Goal: Complete application form

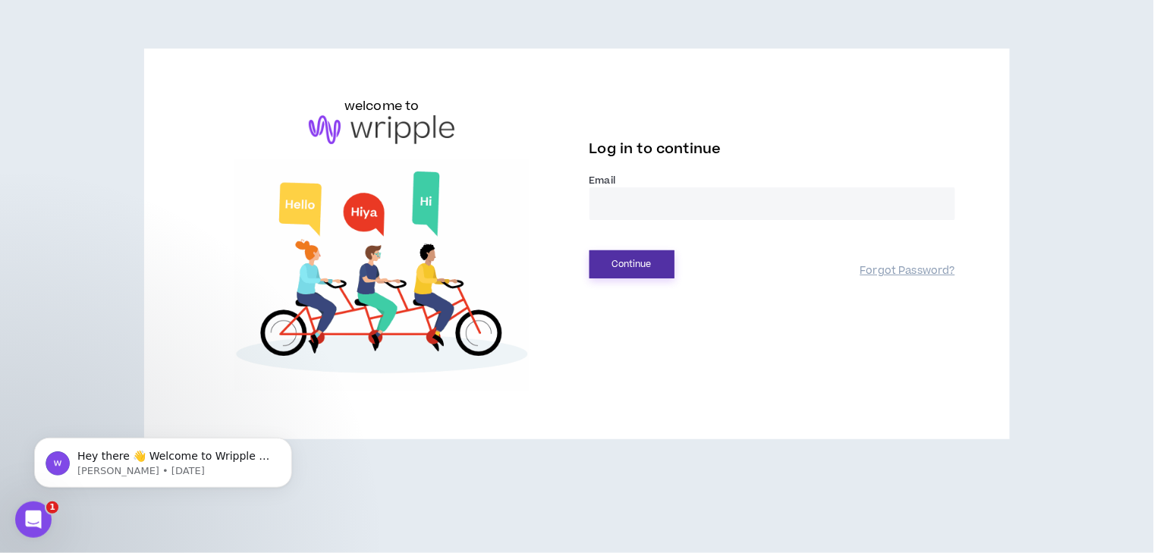
click at [643, 263] on button "Continue" at bounding box center [631, 264] width 85 height 28
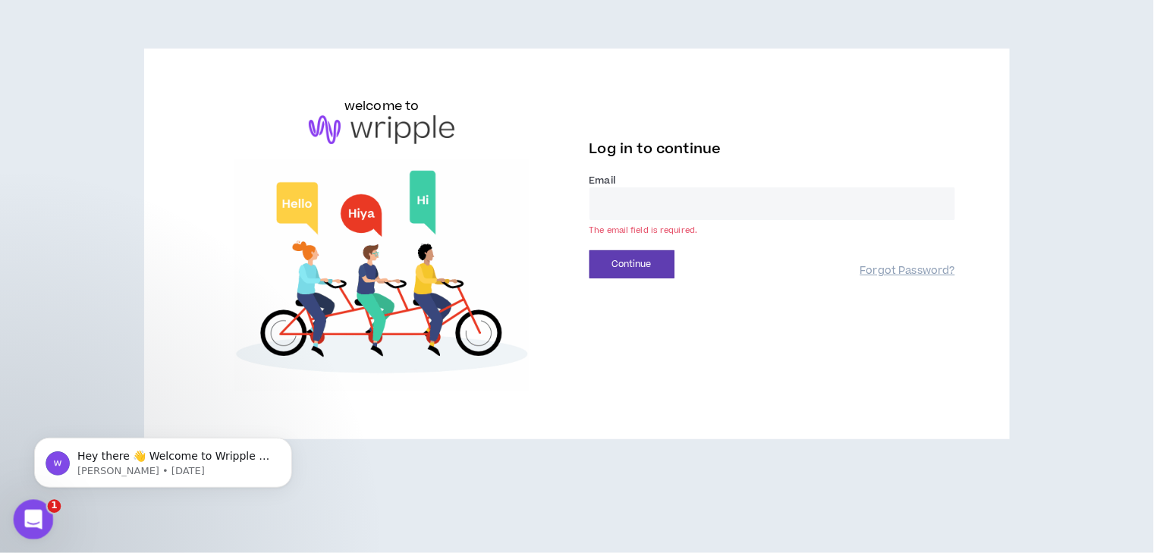
click at [14, 519] on div "Open Intercom Messenger" at bounding box center [31, 517] width 50 height 50
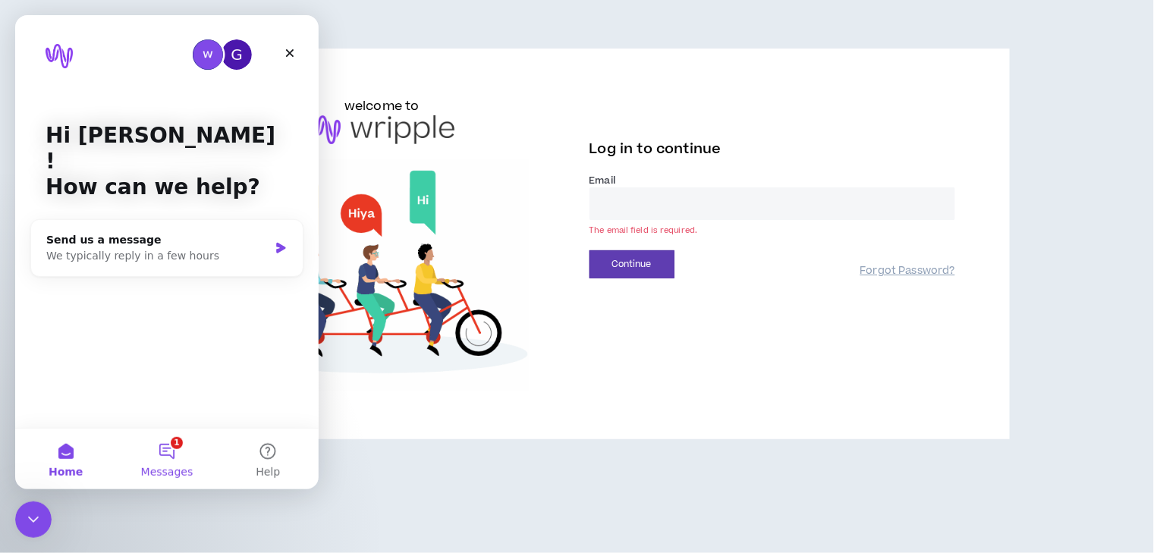
click at [168, 457] on button "1 Messages" at bounding box center [166, 459] width 101 height 61
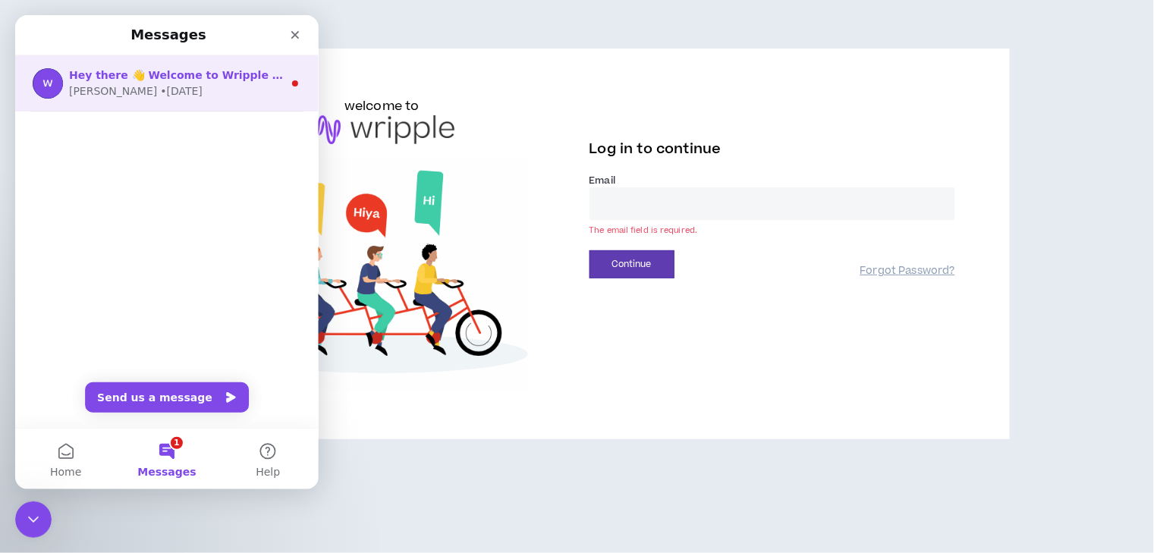
click at [206, 93] on div "[PERSON_NAME] • [DATE]" at bounding box center [176, 91] width 214 height 16
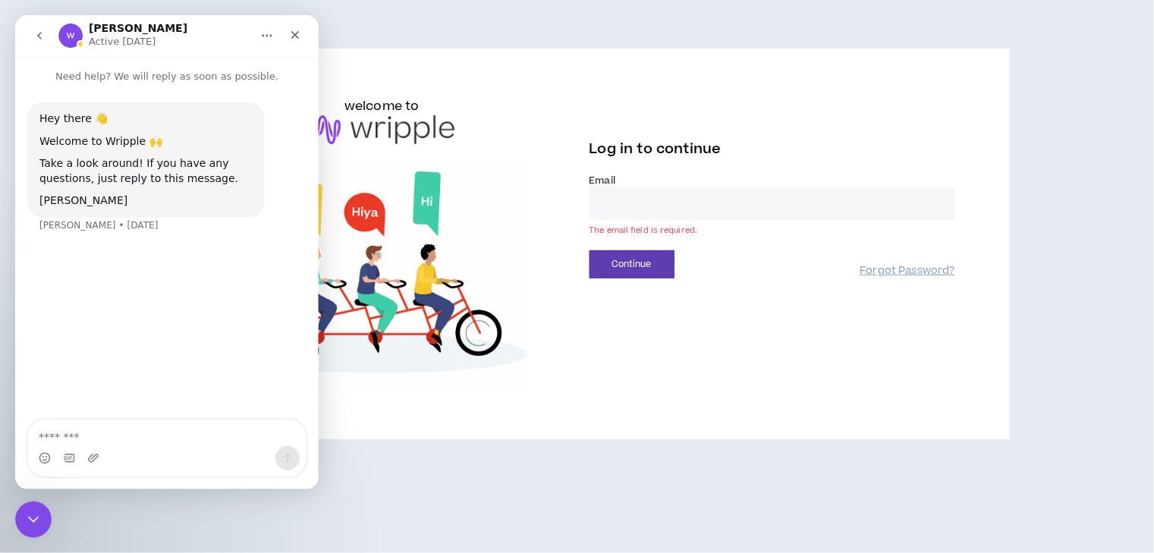
click at [224, 433] on textarea "Message…" at bounding box center [167, 433] width 278 height 26
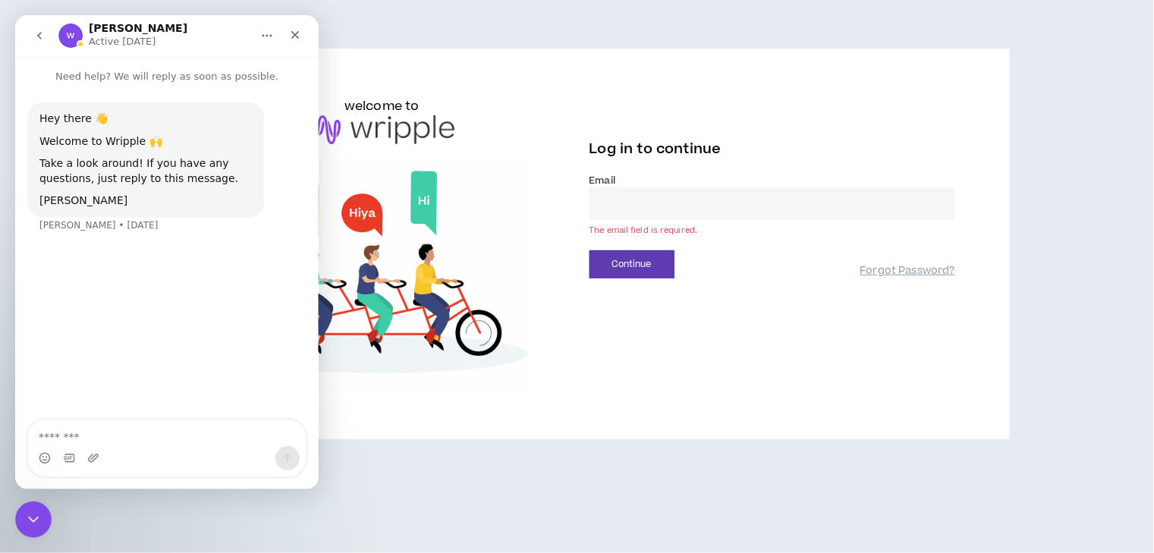
click at [224, 433] on textarea "Message…" at bounding box center [167, 433] width 278 height 26
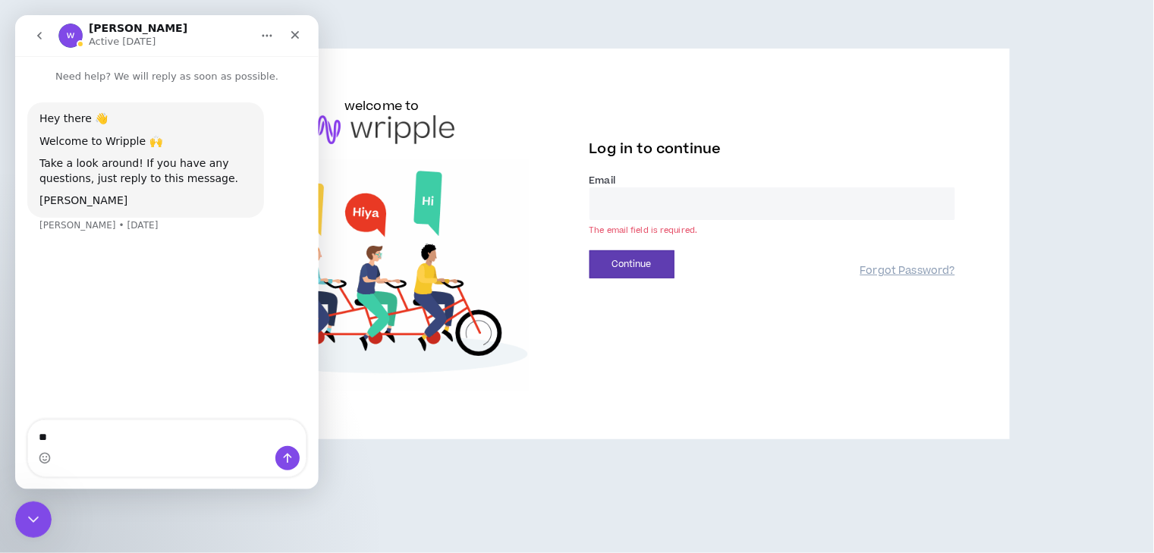
type textarea "*"
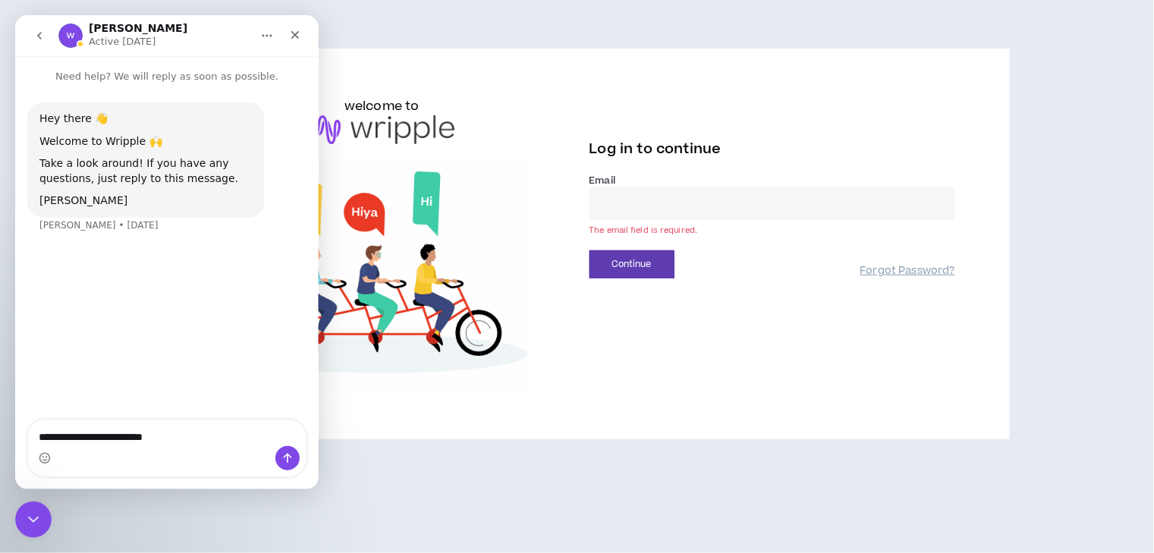
type textarea "**********"
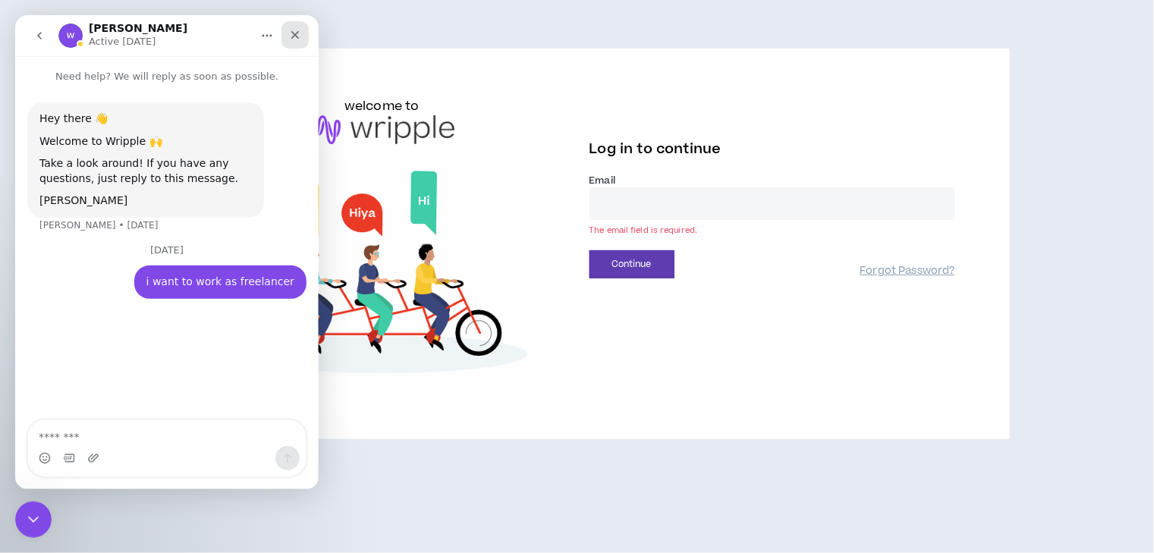
click at [294, 33] on icon "Close" at bounding box center [295, 35] width 12 height 12
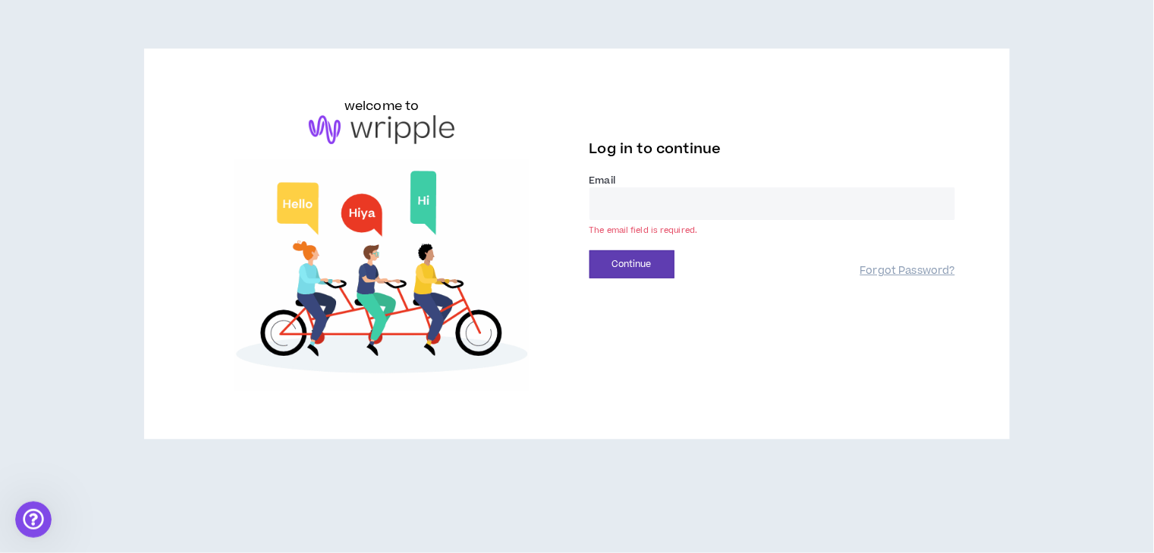
click at [674, 205] on input "email" at bounding box center [772, 203] width 366 height 33
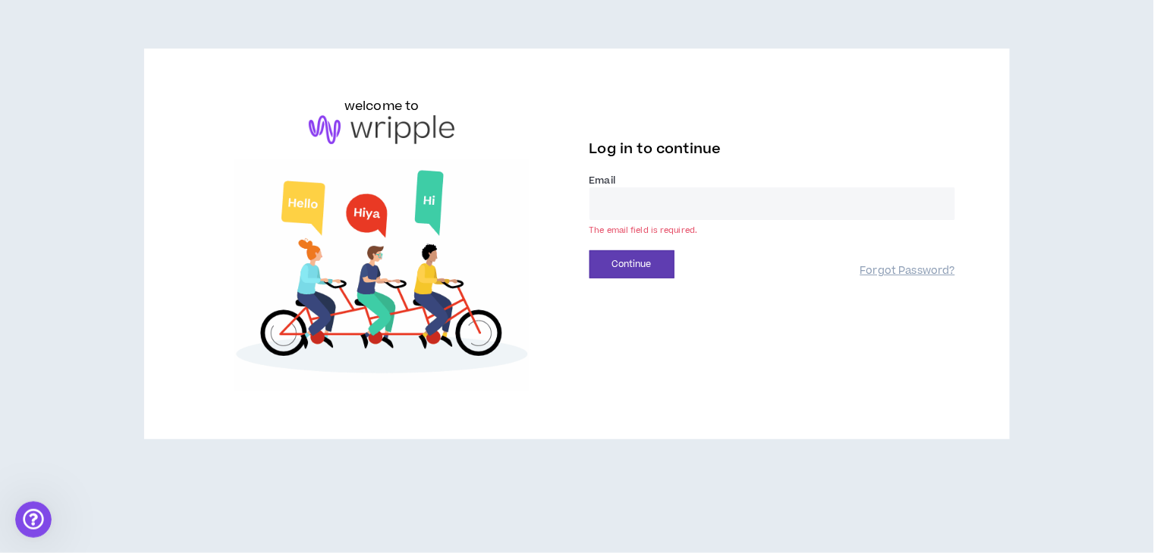
type input "**********"
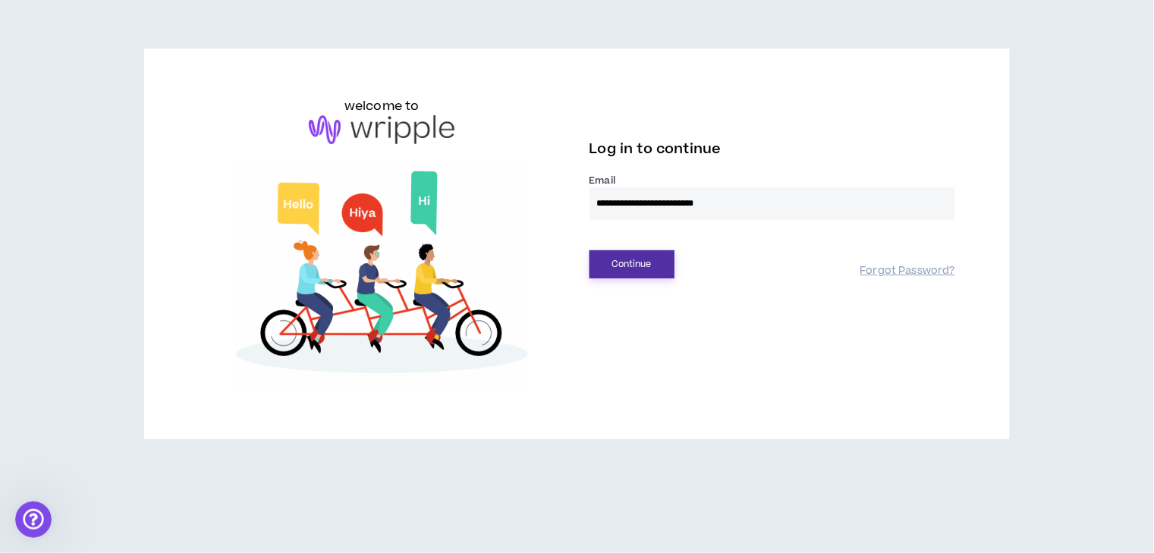
click at [647, 261] on button "Continue" at bounding box center [631, 264] width 85 height 28
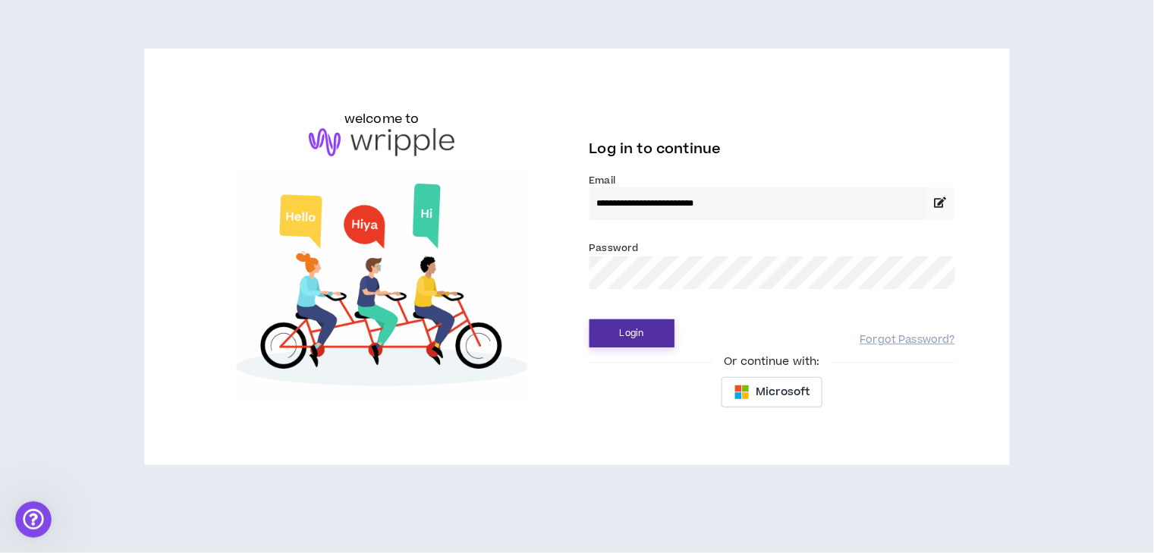
click at [649, 327] on button "Login" at bounding box center [631, 333] width 85 height 28
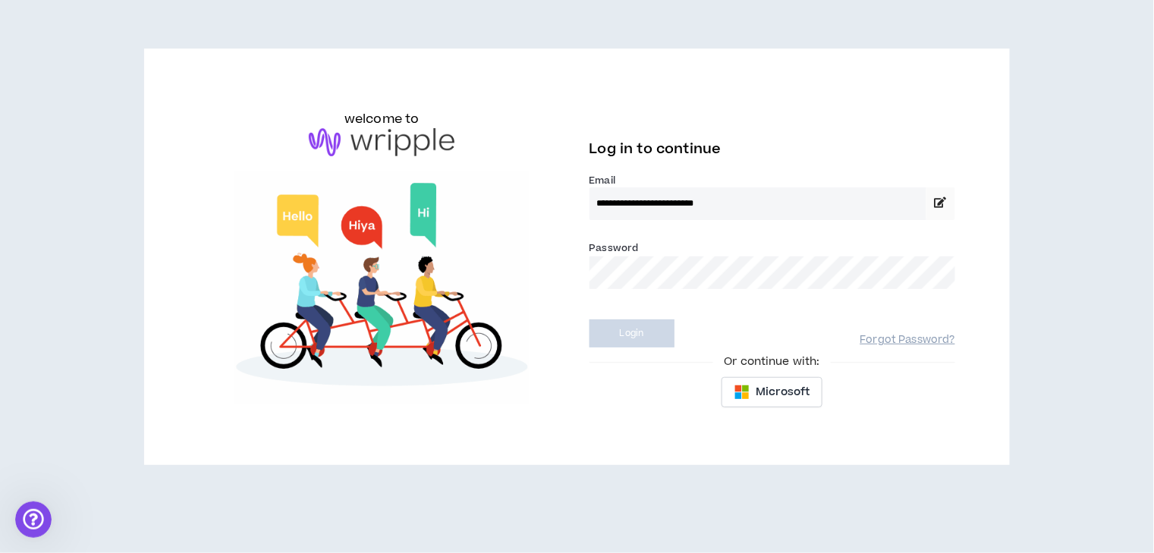
select select "US"
